Goal: Information Seeking & Learning: Learn about a topic

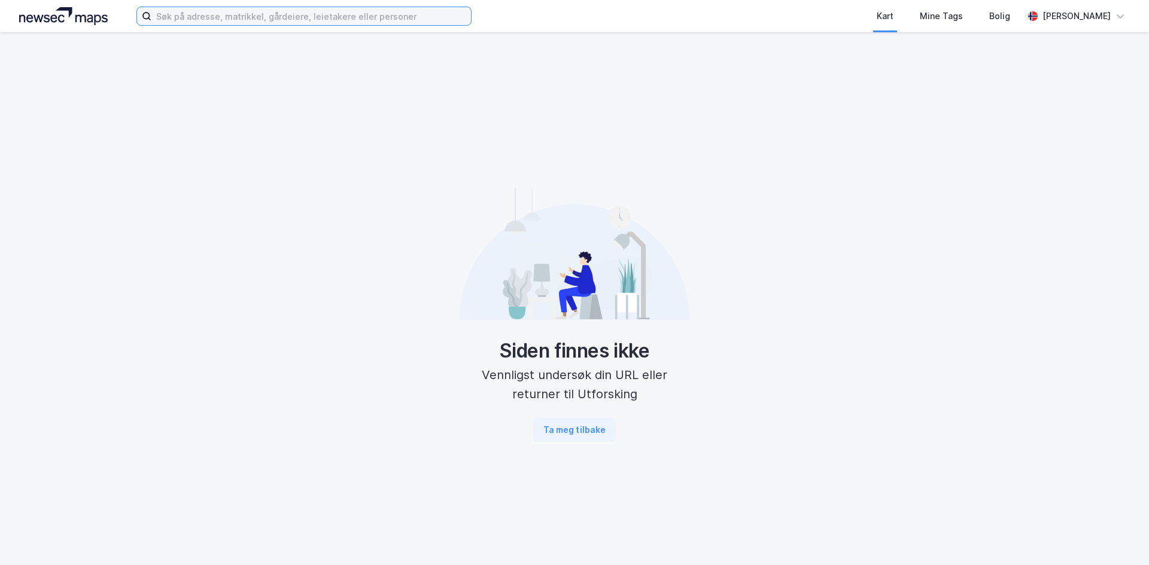
click at [293, 20] on input at bounding box center [310, 16] width 319 height 18
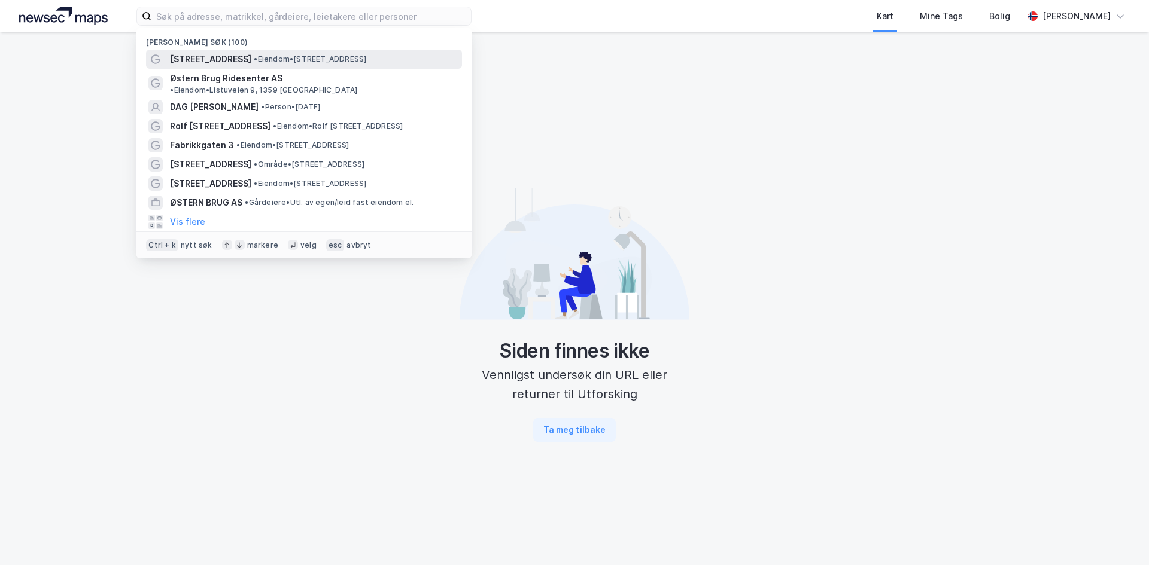
click at [254, 56] on span "• Eiendom • [STREET_ADDRESS]" at bounding box center [310, 59] width 112 height 10
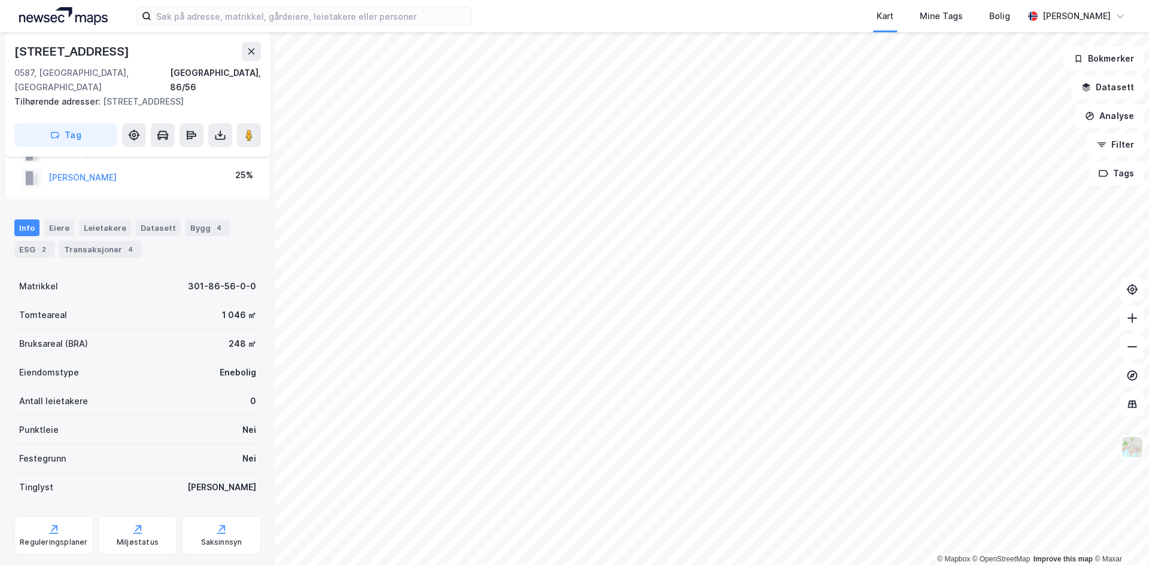
scroll to position [136, 0]
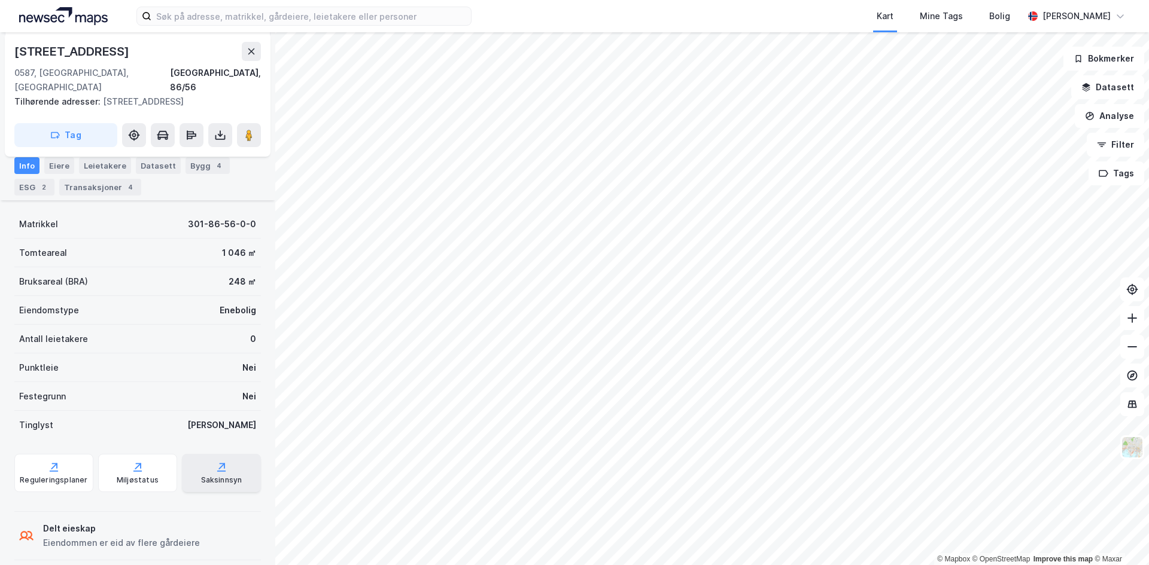
click at [197, 460] on div "Saksinnsyn" at bounding box center [221, 473] width 79 height 38
